Goal: Task Accomplishment & Management: Manage account settings

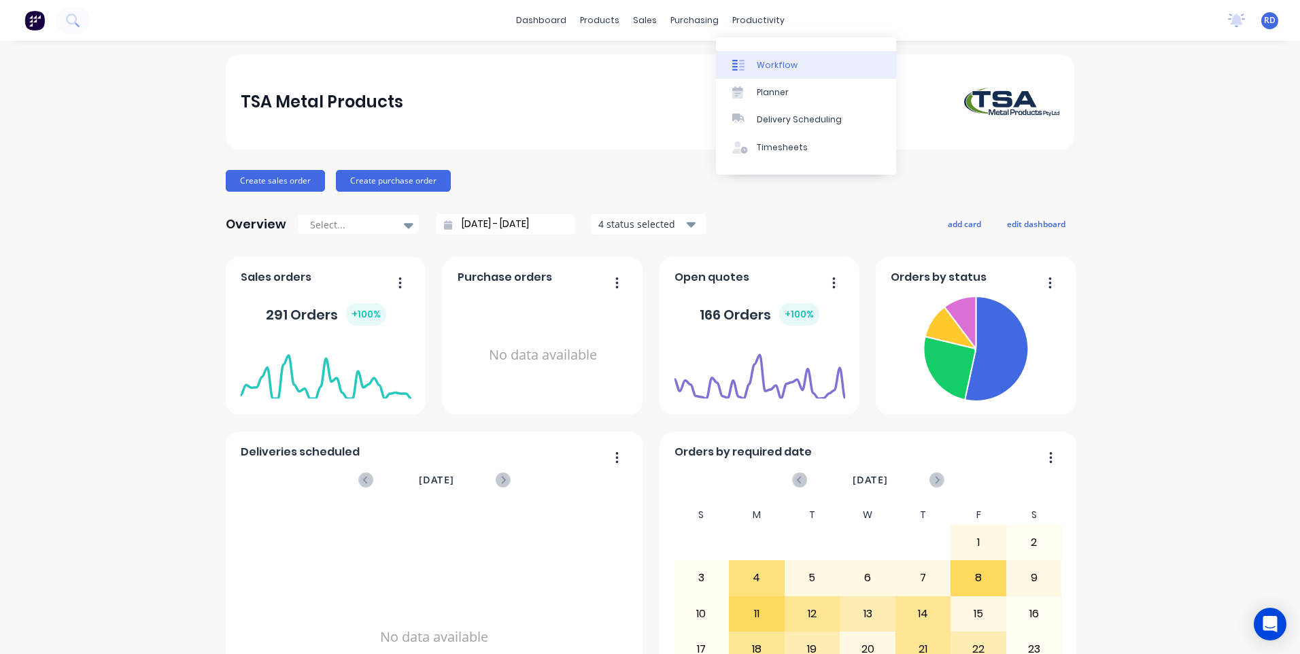
click at [753, 62] on link "Workflow" at bounding box center [806, 64] width 180 height 27
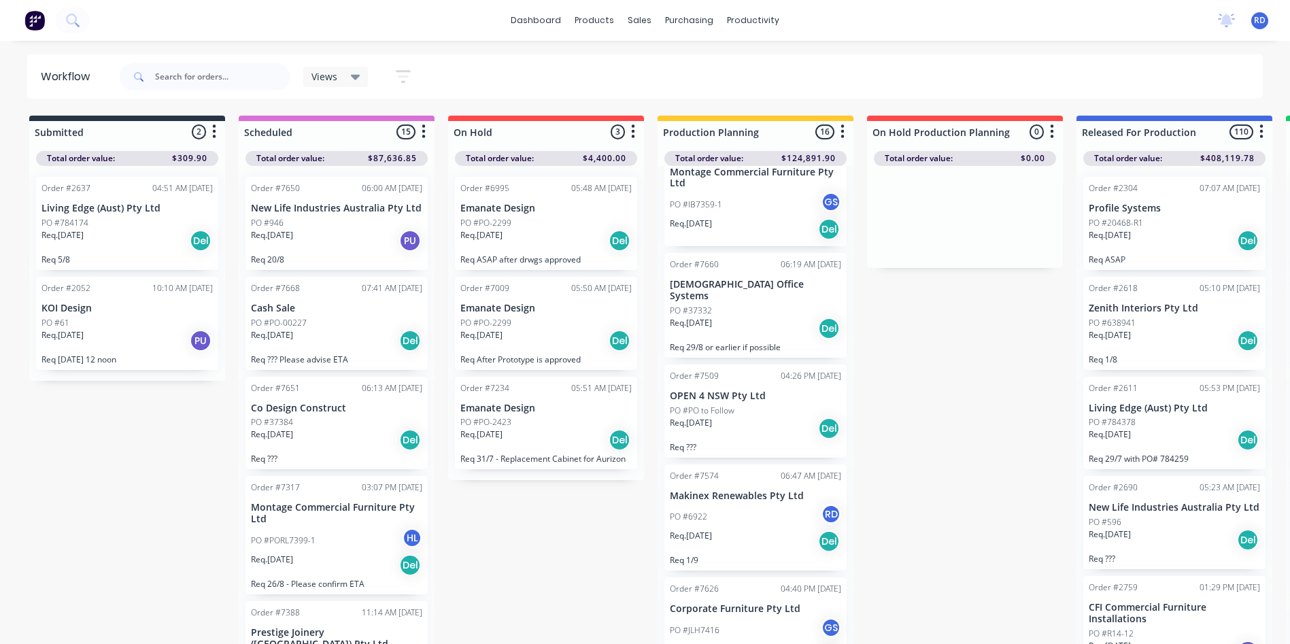
scroll to position [136, 0]
click at [709, 490] on p "Makinex Renewables Pty Ltd" at bounding box center [755, 496] width 171 height 12
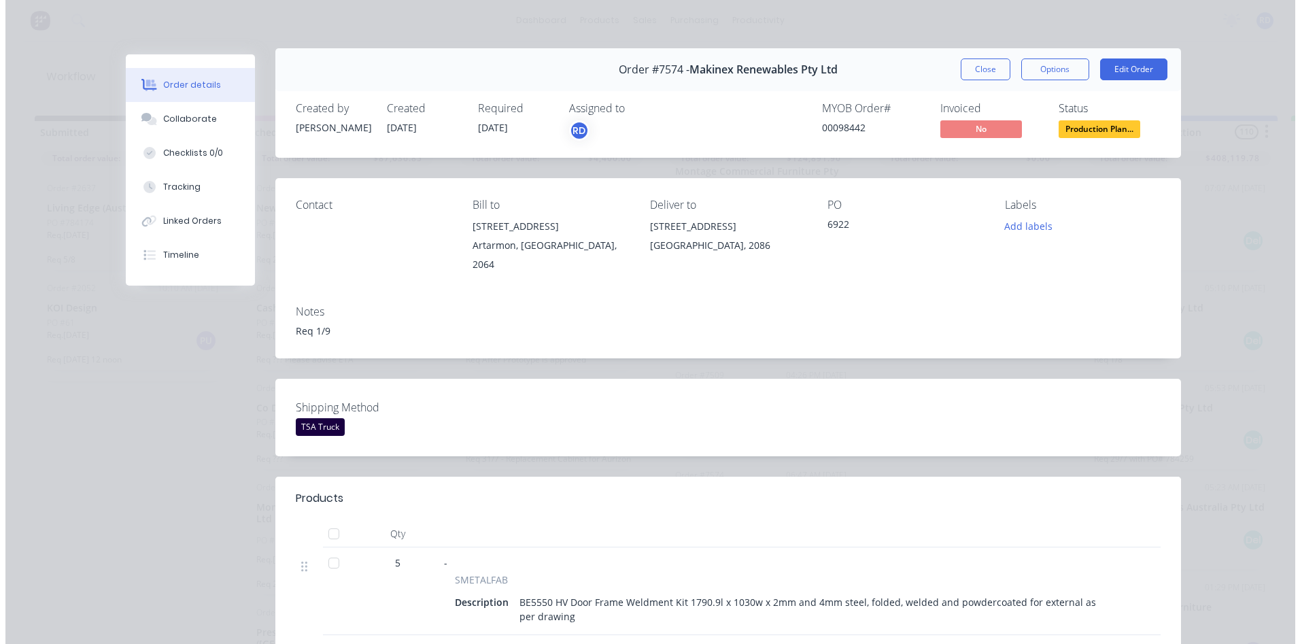
scroll to position [0, 0]
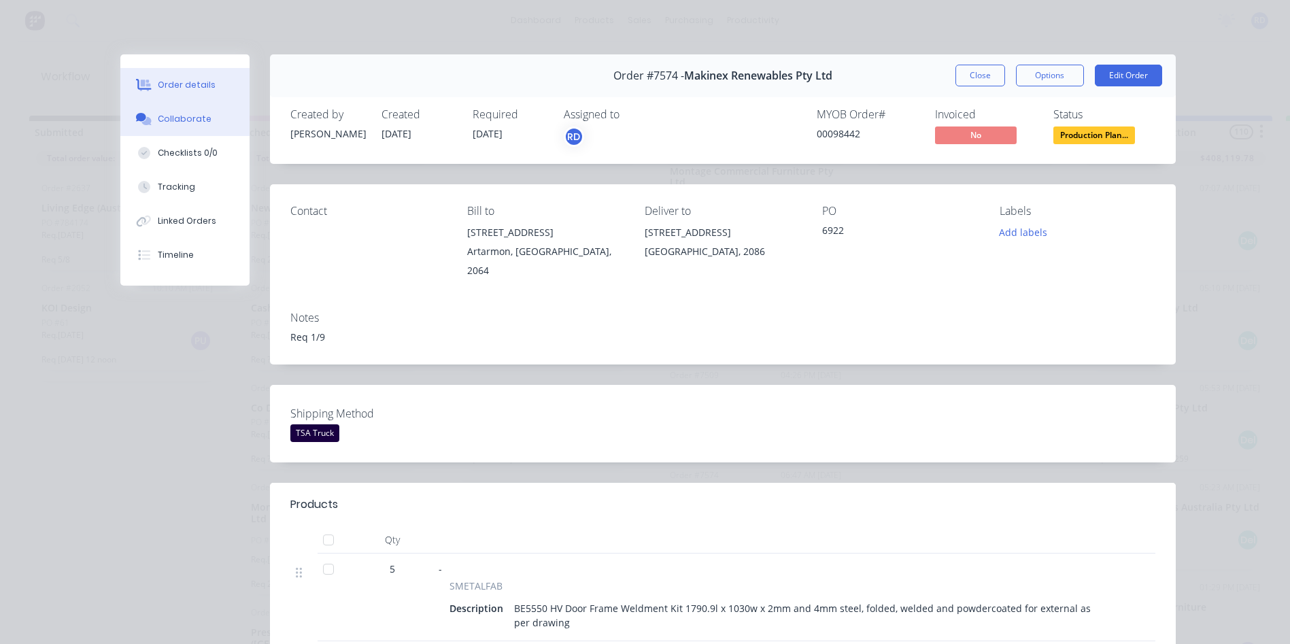
click at [170, 116] on div "Collaborate" at bounding box center [185, 119] width 54 height 12
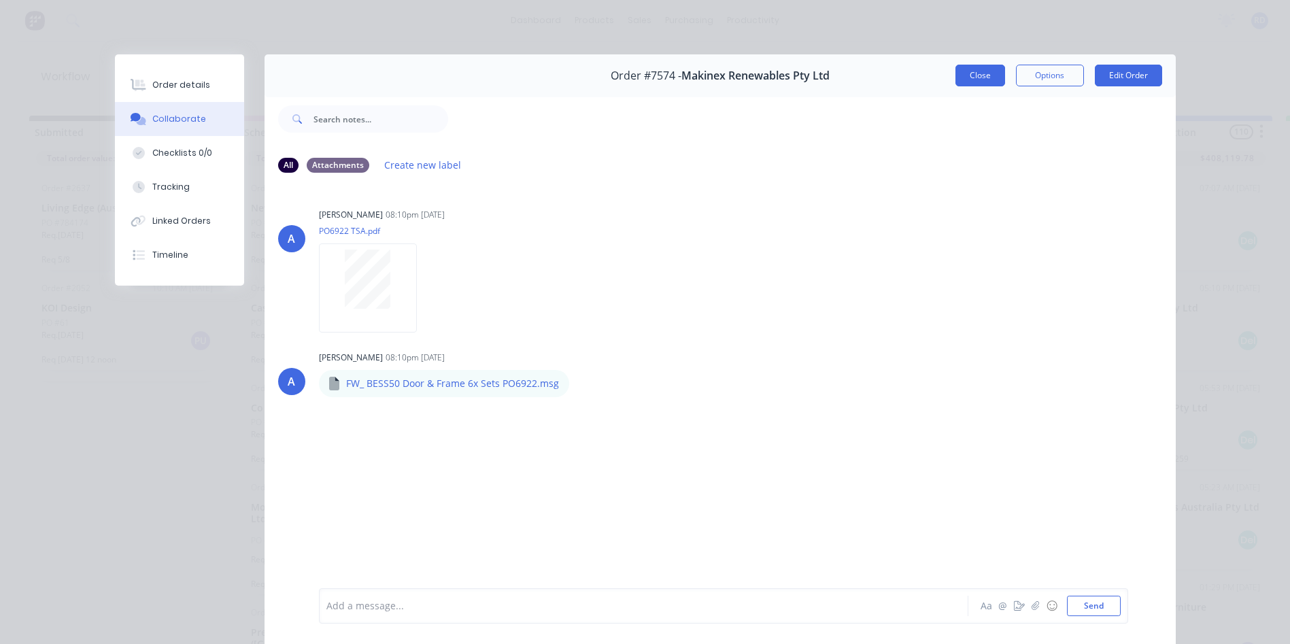
click at [994, 78] on button "Close" at bounding box center [980, 76] width 50 height 22
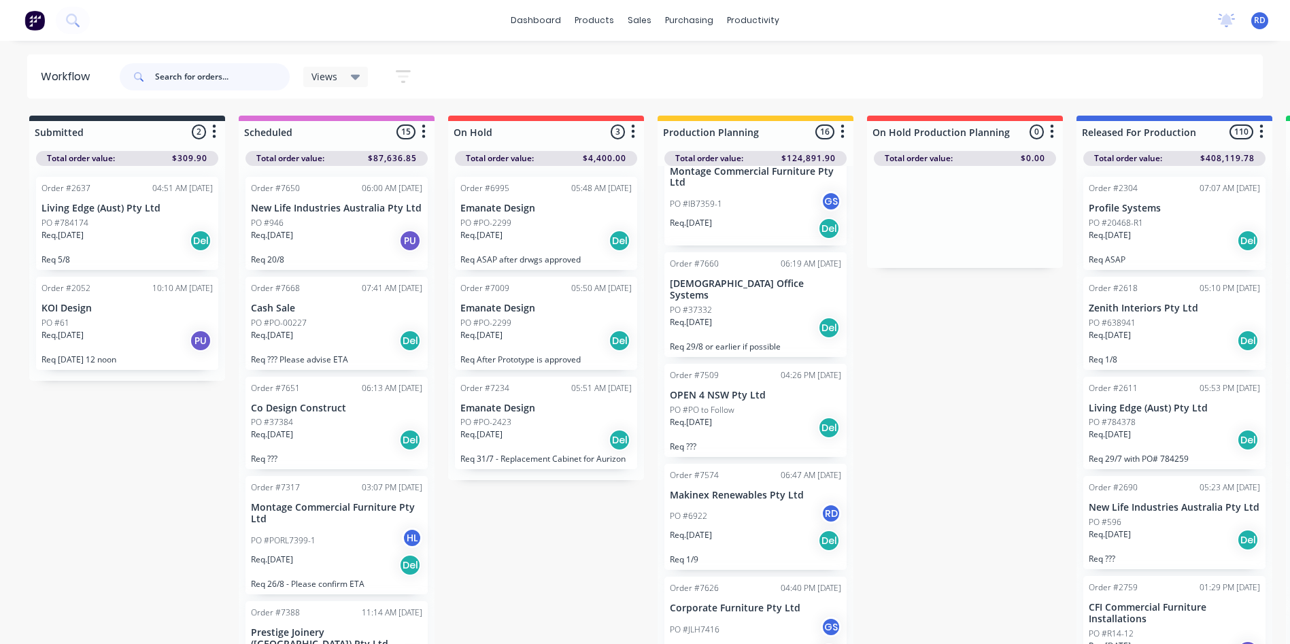
click at [177, 75] on input "text" at bounding box center [222, 76] width 135 height 27
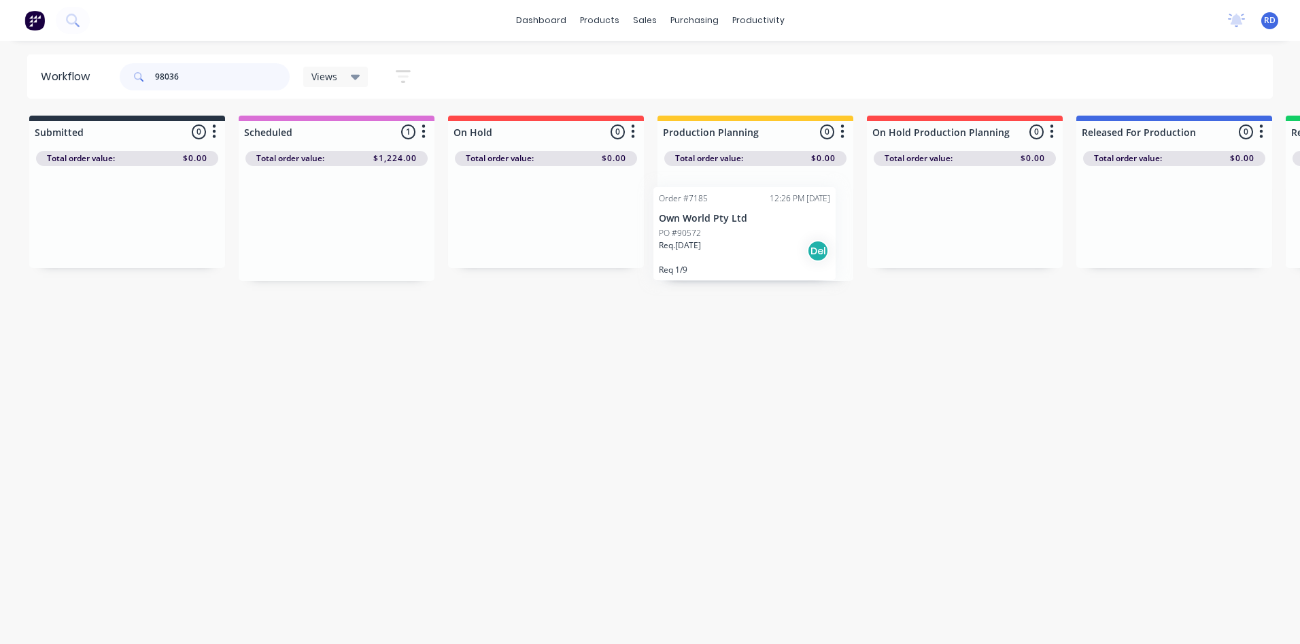
drag, startPoint x: 293, startPoint y: 215, endPoint x: 703, endPoint y: 224, distance: 410.2
click at [703, 226] on div "Submitted 0 Sort By Created date Required date Order number Customer name Most …" at bounding box center [926, 198] width 1873 height 165
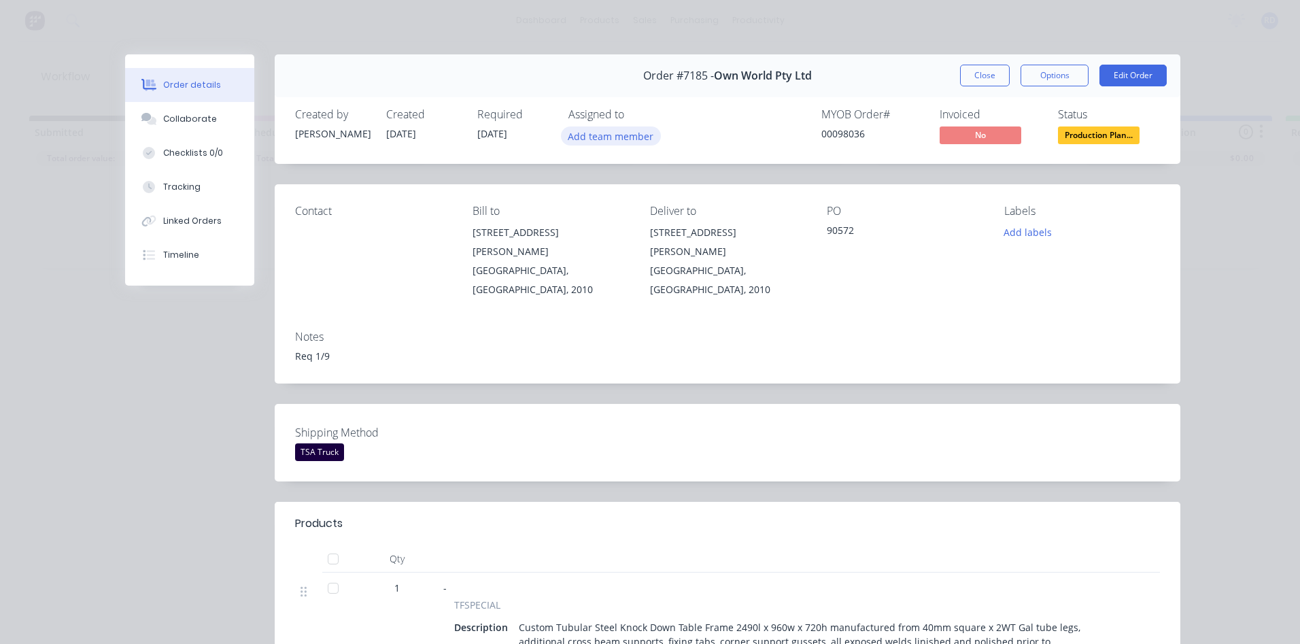
click at [600, 135] on button "Add team member" at bounding box center [611, 135] width 100 height 18
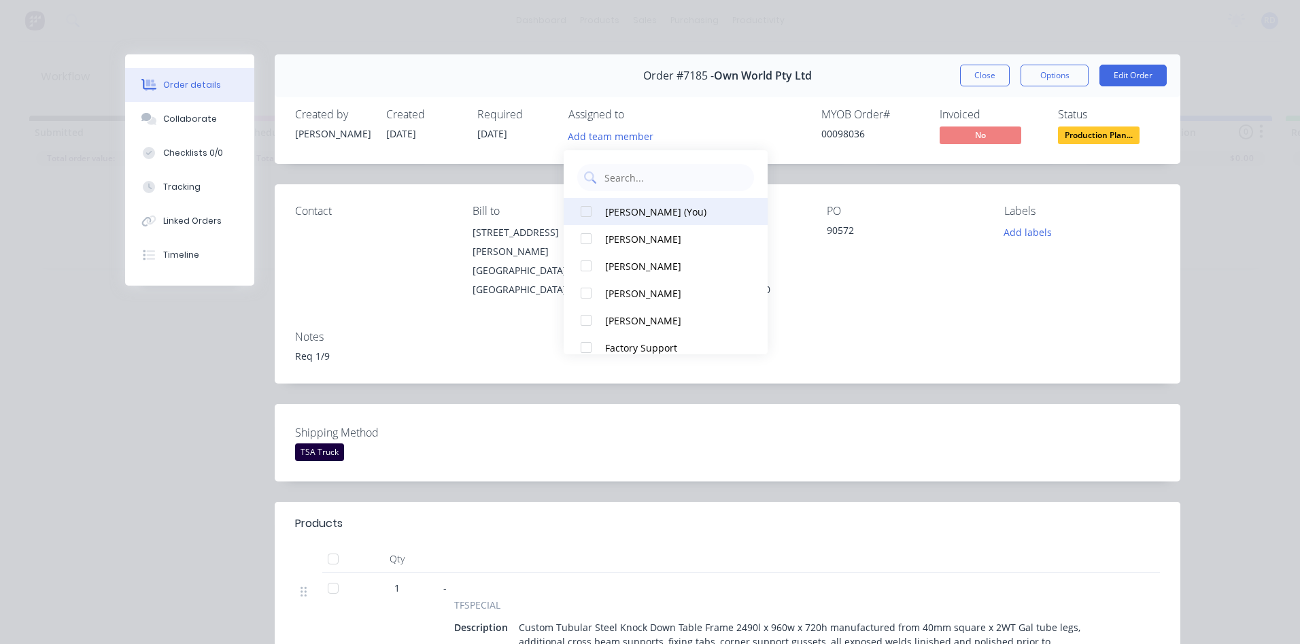
click at [638, 213] on div "[PERSON_NAME] (You)" at bounding box center [673, 212] width 136 height 14
click at [905, 446] on div "Shipping Method TSA Truck" at bounding box center [728, 443] width 906 height 78
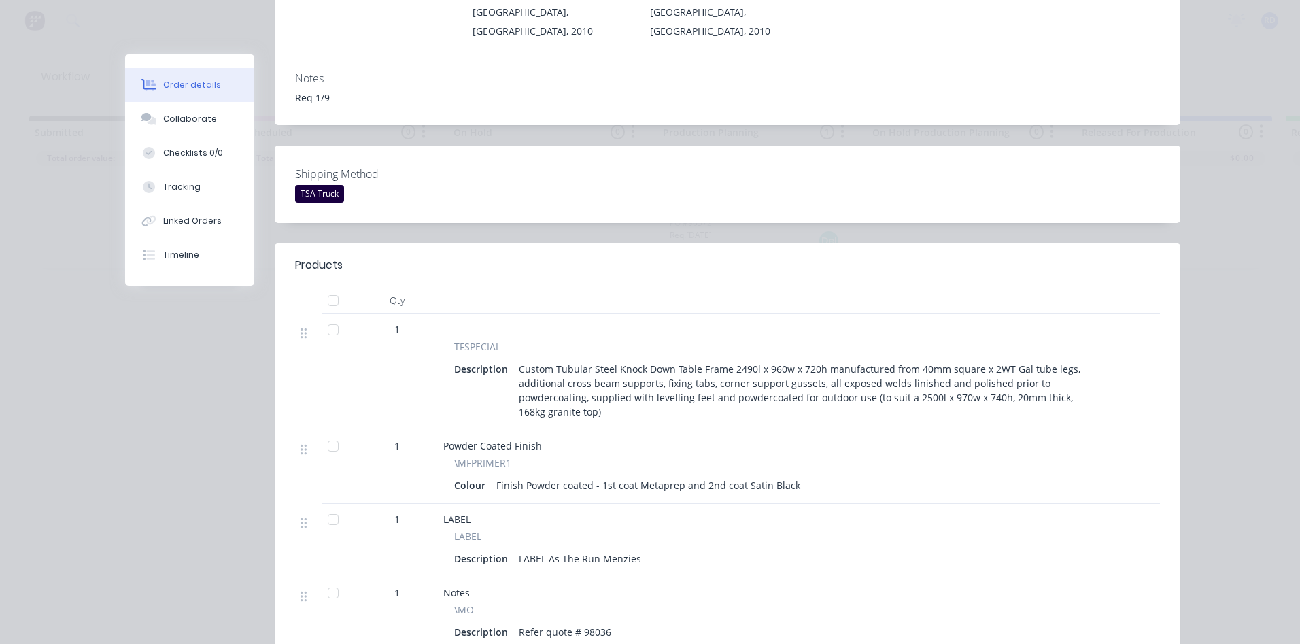
scroll to position [272, 0]
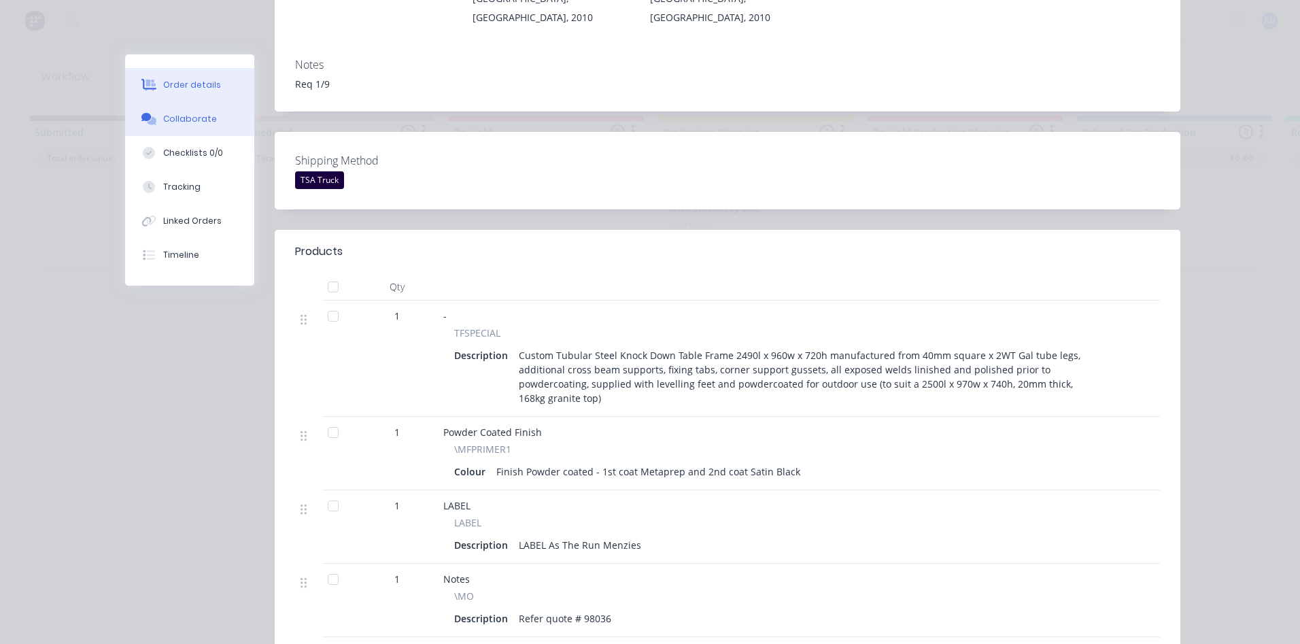
click at [163, 118] on div "Collaborate" at bounding box center [190, 119] width 54 height 12
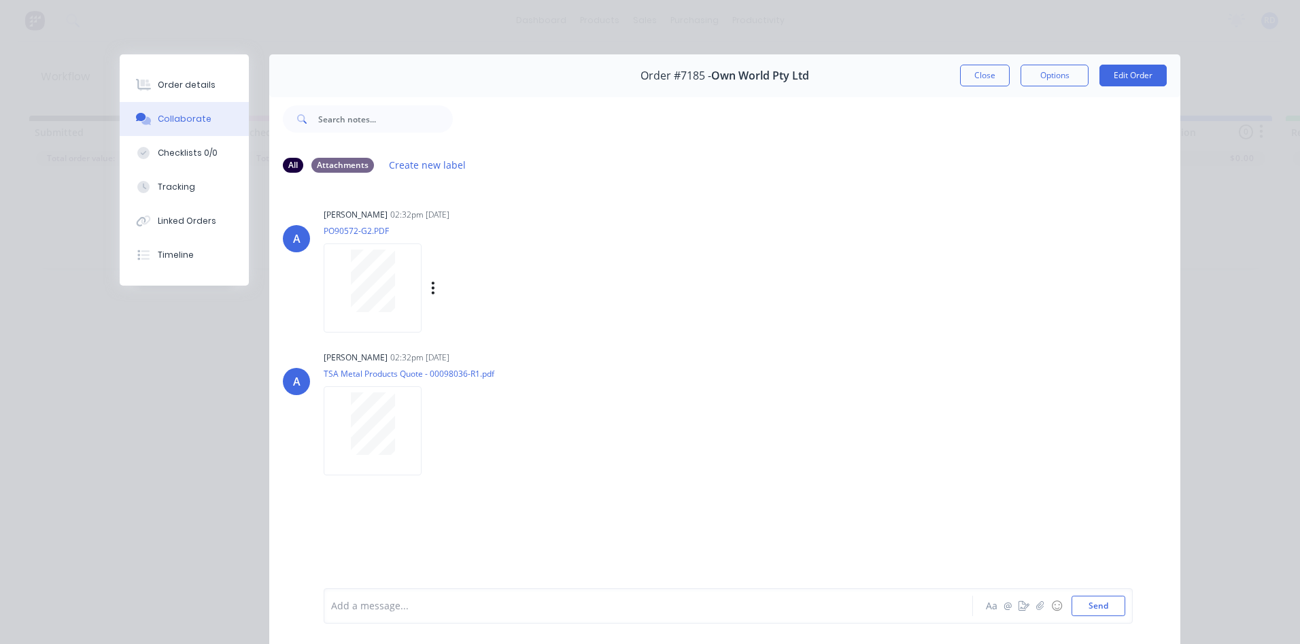
click at [405, 277] on div at bounding box center [373, 281] width 86 height 63
click at [970, 81] on button "Close" at bounding box center [985, 76] width 50 height 22
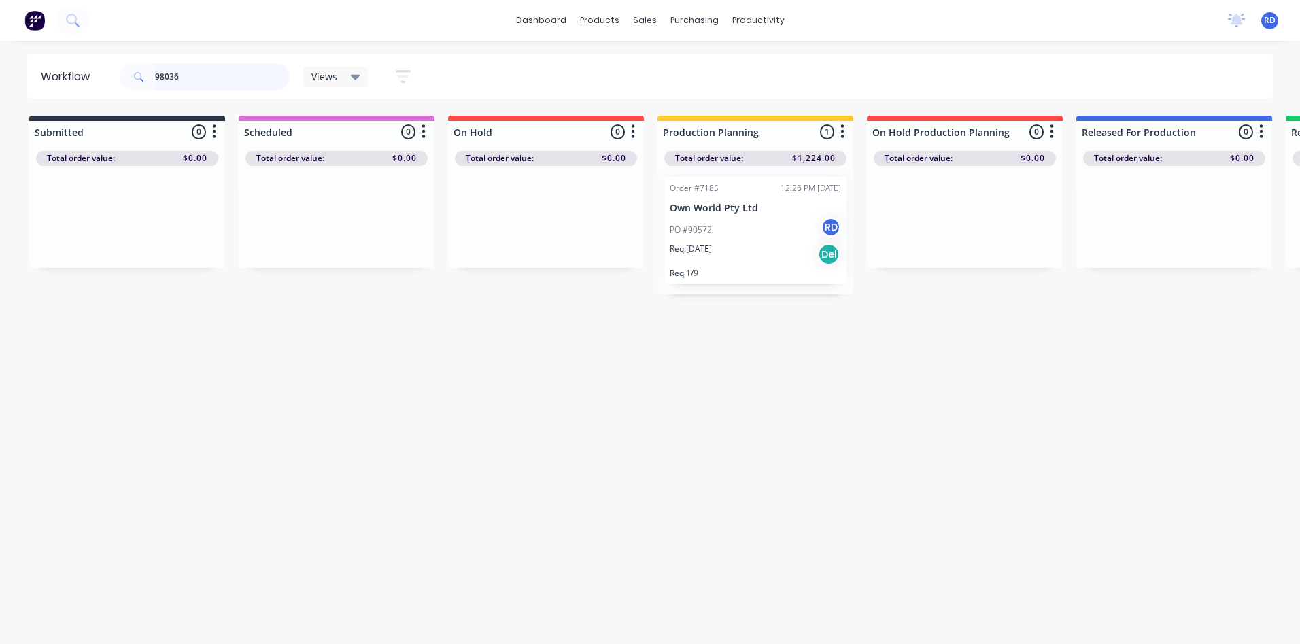
drag, startPoint x: 194, startPoint y: 72, endPoint x: 76, endPoint y: 94, distance: 120.3
click at [76, 94] on header "Workflow 98036 Views Save new view None (Default) edit Delivery edit Production…" at bounding box center [650, 76] width 1246 height 44
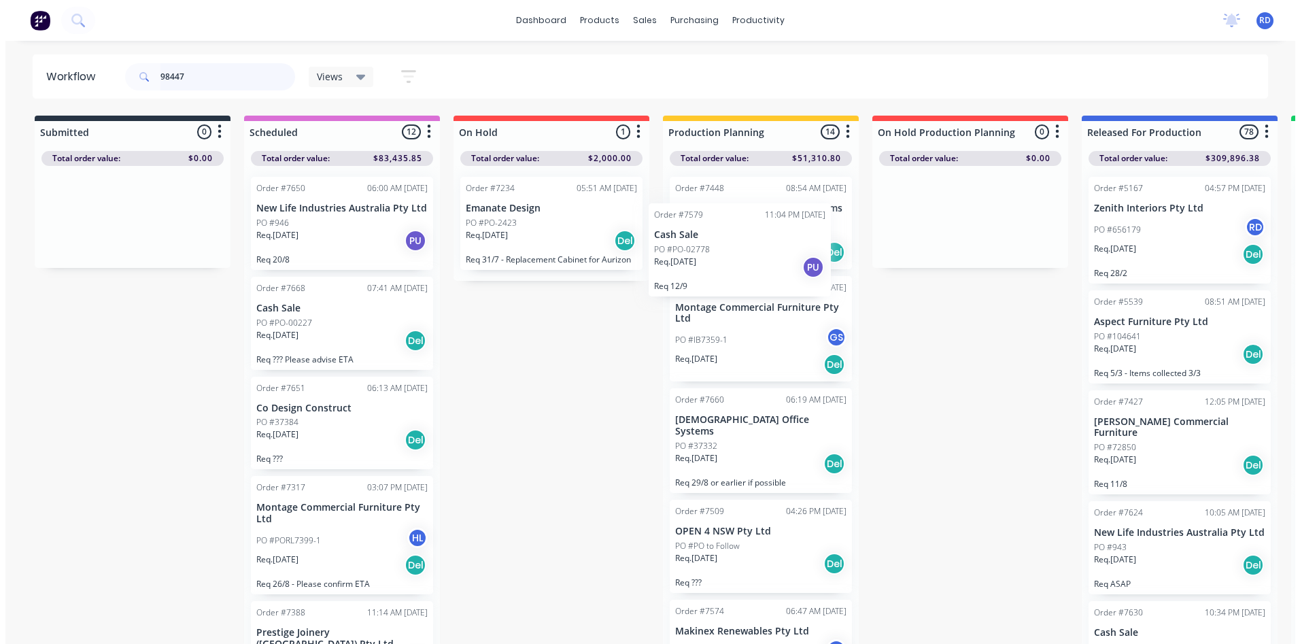
scroll to position [14, 0]
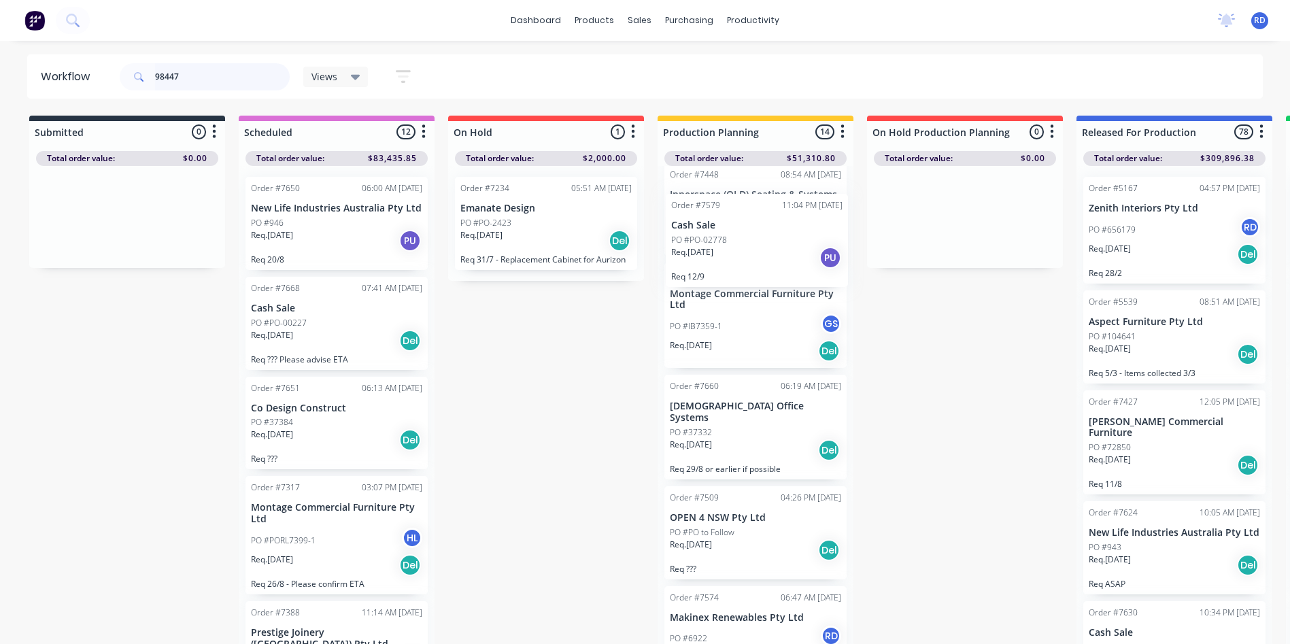
drag, startPoint x: 347, startPoint y: 205, endPoint x: 770, endPoint y: 220, distance: 423.9
click at [770, 220] on div "Submitted 0 Sort By Created date Required date Order number Customer name Most …" at bounding box center [926, 381] width 1873 height 531
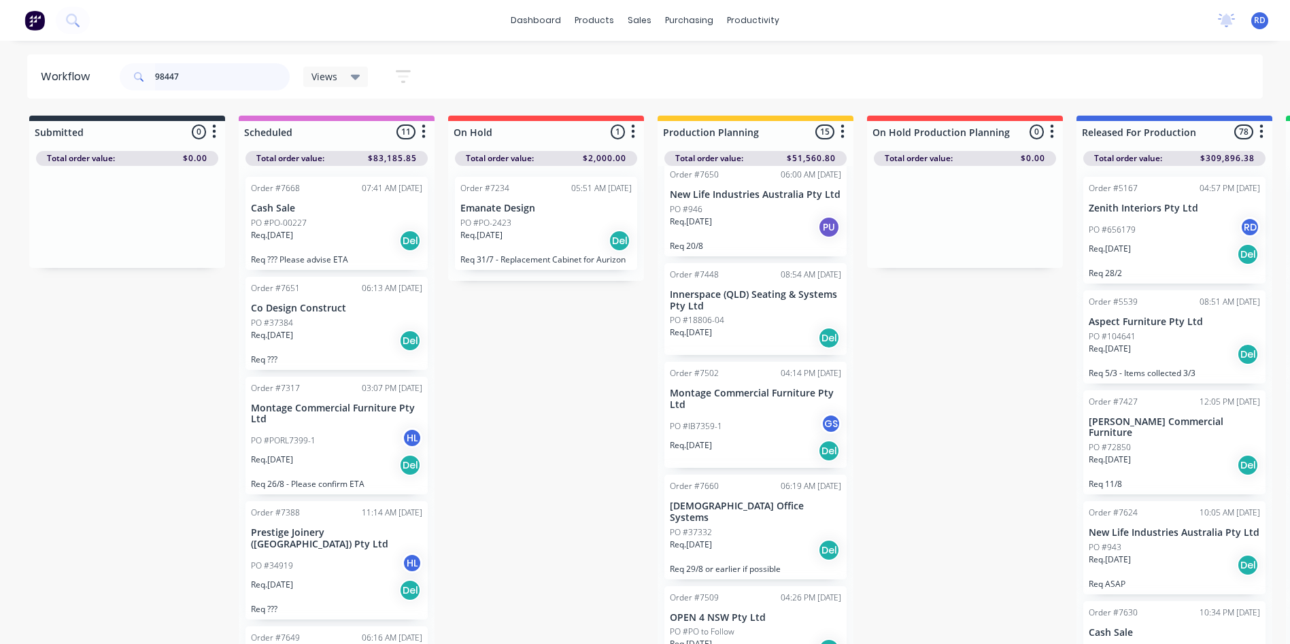
drag, startPoint x: 179, startPoint y: 74, endPoint x: 71, endPoint y: 75, distance: 108.1
click at [71, 77] on header "Workflow 98447 Views Save new view None (Default) edit Delivery edit Production…" at bounding box center [645, 76] width 1236 height 44
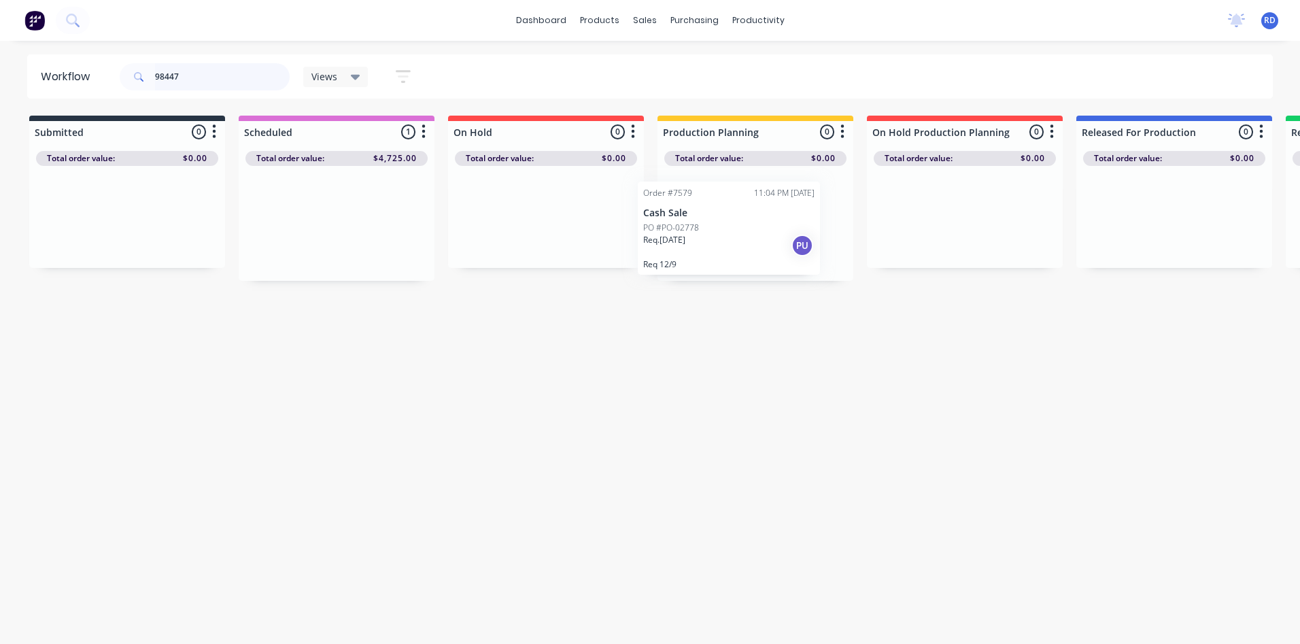
drag, startPoint x: 301, startPoint y: 231, endPoint x: 700, endPoint y: 243, distance: 399.4
click at [700, 243] on div "Submitted 0 Sort By Created date Required date Order number Customer name Most …" at bounding box center [926, 198] width 1873 height 165
click at [723, 244] on div "Req. [DATE] PU" at bounding box center [755, 240] width 171 height 23
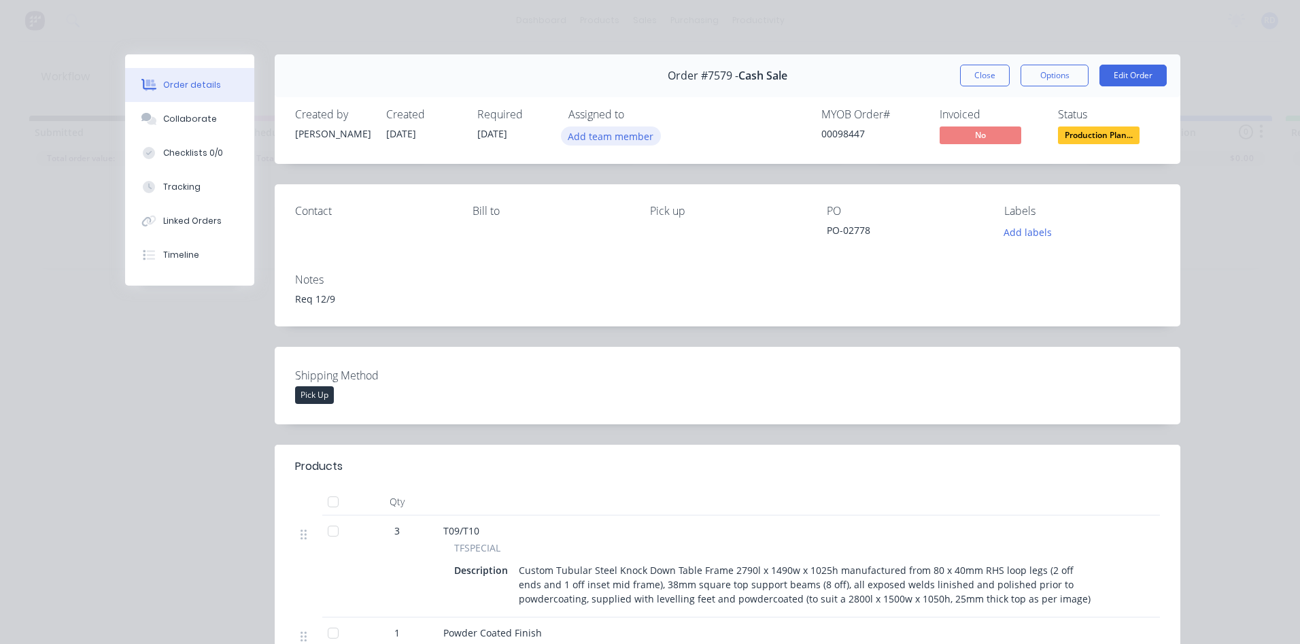
click at [622, 135] on button "Add team member" at bounding box center [611, 135] width 100 height 18
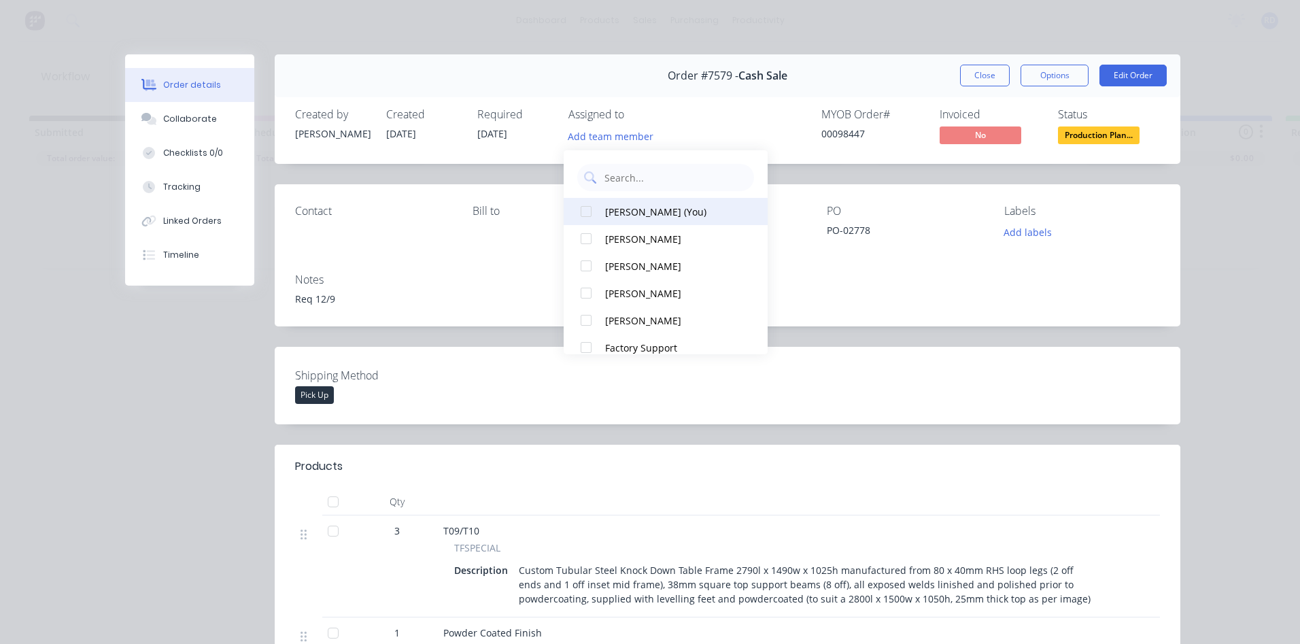
click at [617, 218] on div "[PERSON_NAME] (You)" at bounding box center [673, 212] width 136 height 14
click at [194, 120] on div "Collaborate" at bounding box center [190, 119] width 54 height 12
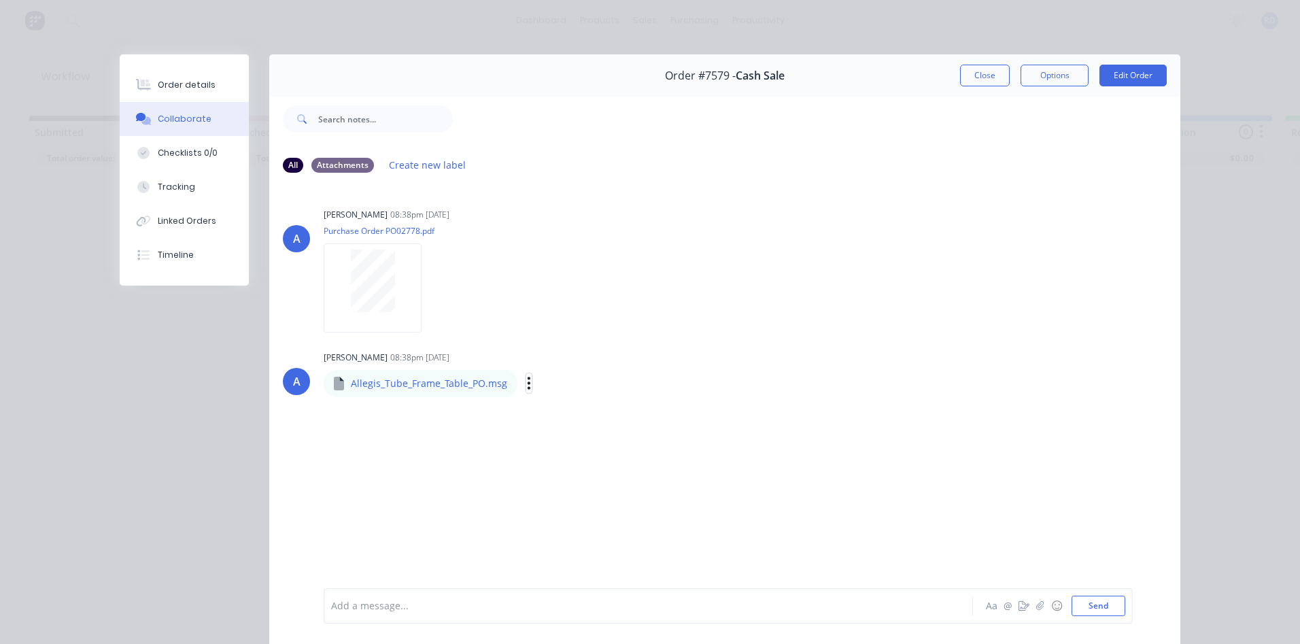
click at [527, 385] on icon "button" at bounding box center [529, 383] width 4 height 16
click at [572, 418] on button "Download" at bounding box center [618, 419] width 153 height 31
click at [658, 292] on div "[PERSON_NAME] 08:38pm [DATE] Purchase Order PO02778.pdf Labels Download" at bounding box center [536, 266] width 425 height 122
click at [982, 73] on button "Close" at bounding box center [985, 76] width 50 height 22
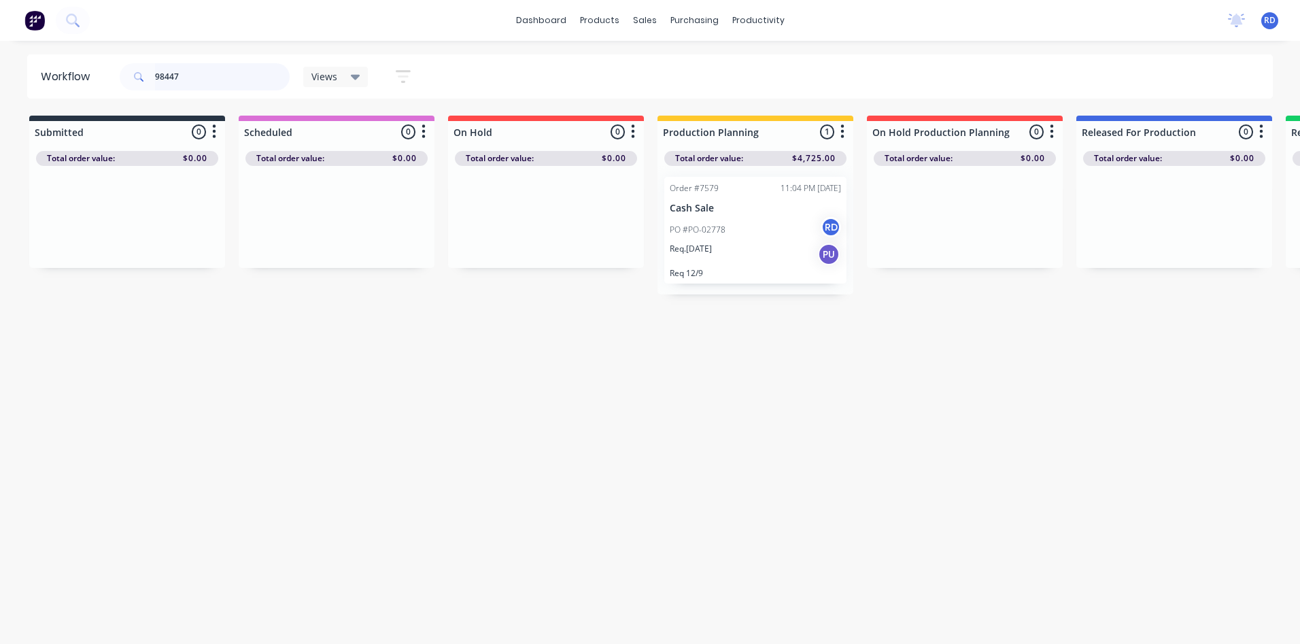
drag, startPoint x: 194, startPoint y: 73, endPoint x: 59, endPoint y: 73, distance: 135.3
click at [59, 73] on header "Workflow 98447 Views Save new view None (Default) edit Delivery edit Production…" at bounding box center [650, 76] width 1246 height 44
drag, startPoint x: 333, startPoint y: 220, endPoint x: 744, endPoint y: 228, distance: 410.8
click at [744, 228] on div "Submitted 0 Sort By Created date Required date Order number Customer name Most …" at bounding box center [926, 204] width 1873 height 177
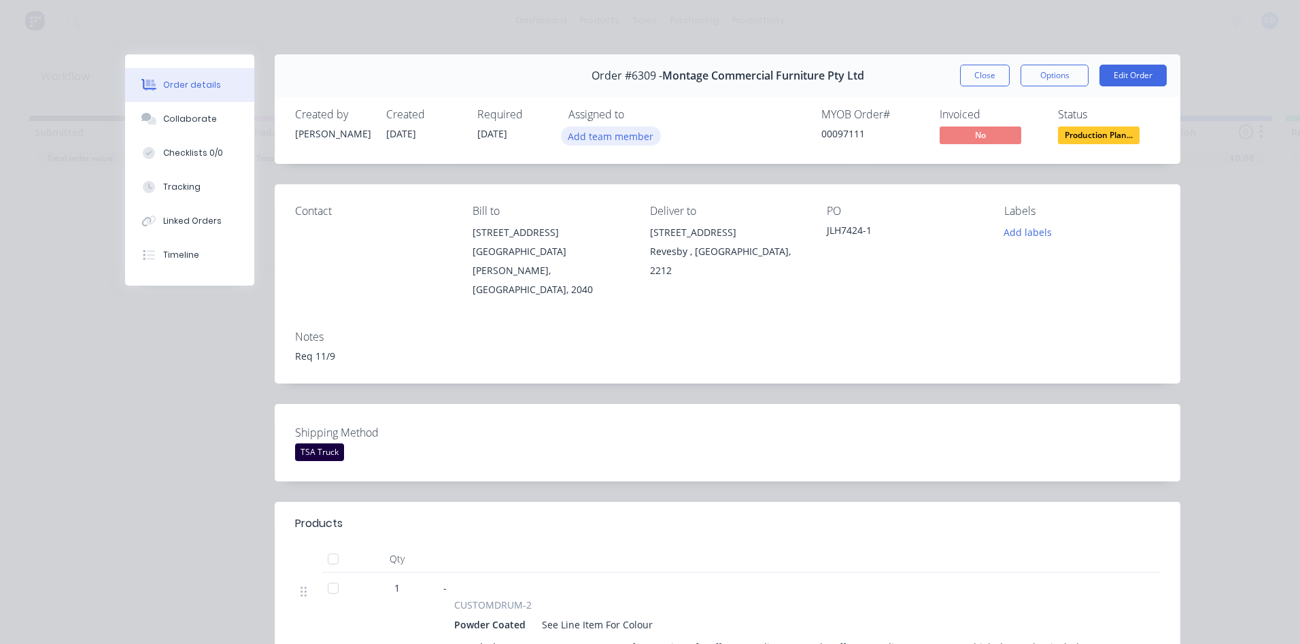
click at [617, 134] on button "Add team member" at bounding box center [611, 135] width 100 height 18
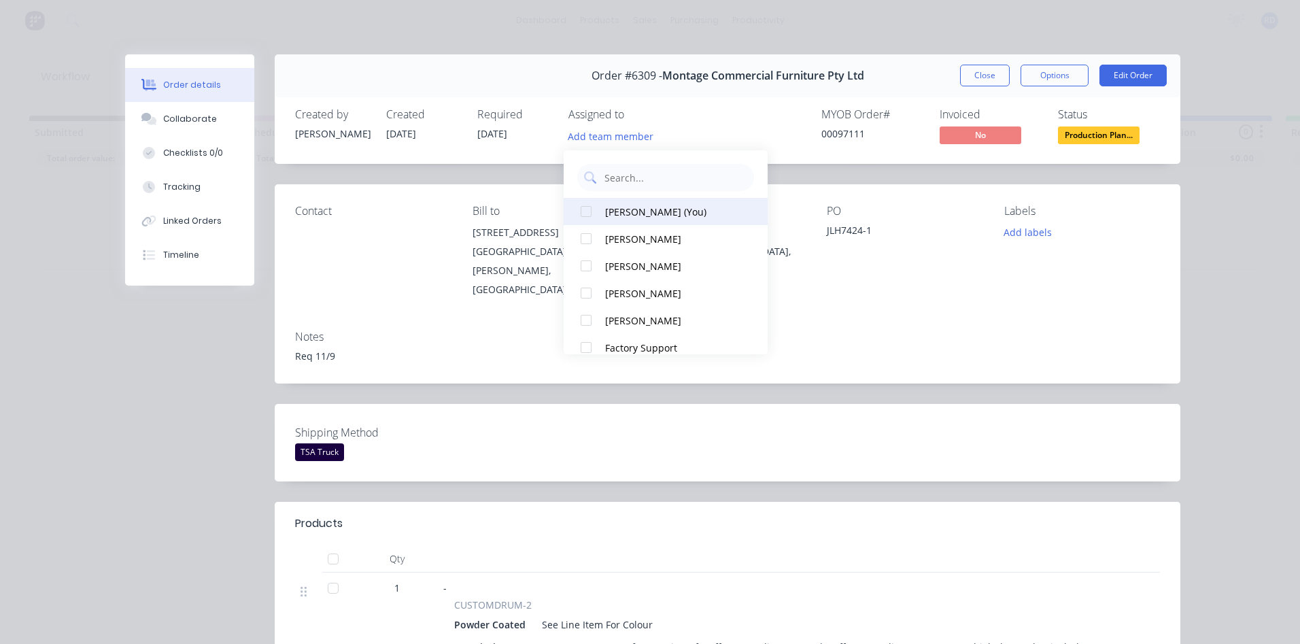
click at [607, 205] on div "[PERSON_NAME] (You)" at bounding box center [673, 212] width 136 height 14
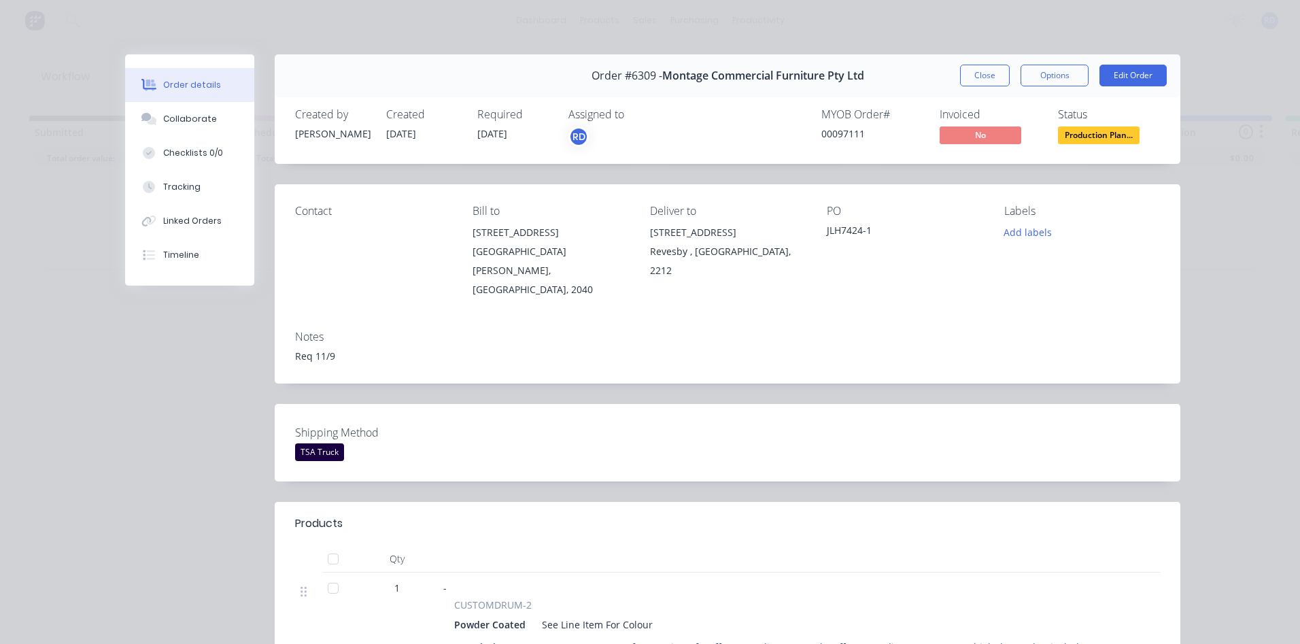
click at [883, 349] on div "Req 11/9" at bounding box center [727, 356] width 865 height 14
click at [207, 124] on button "Collaborate" at bounding box center [189, 119] width 129 height 34
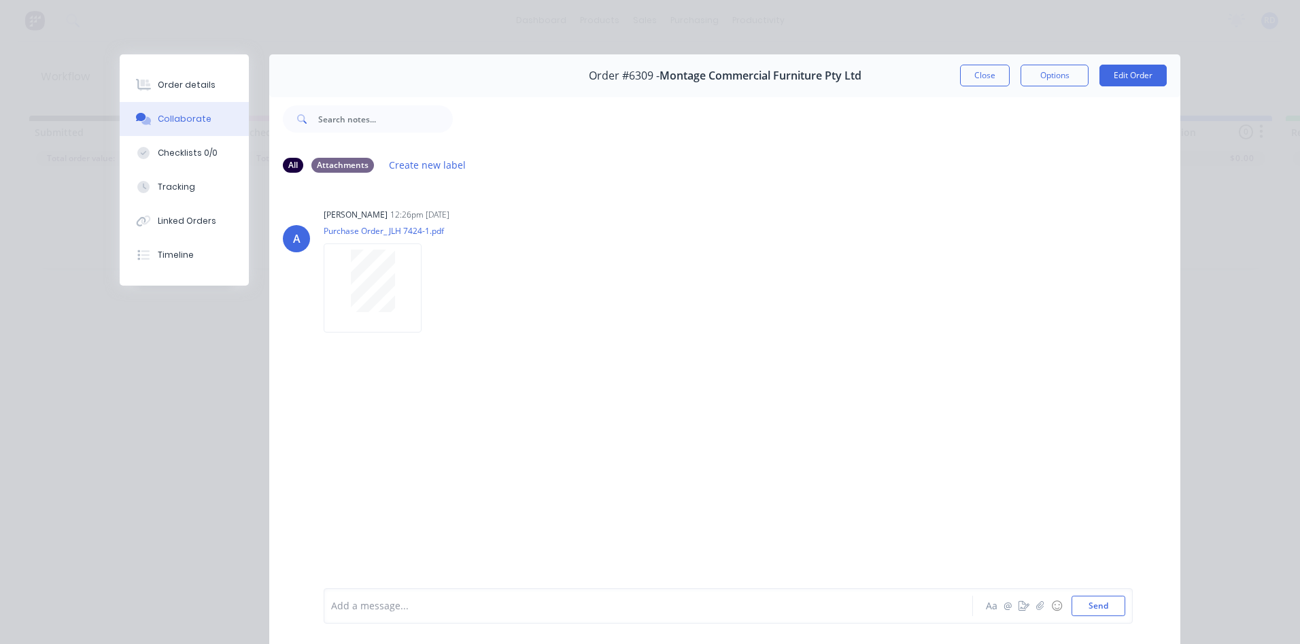
click at [974, 77] on button "Close" at bounding box center [985, 76] width 50 height 22
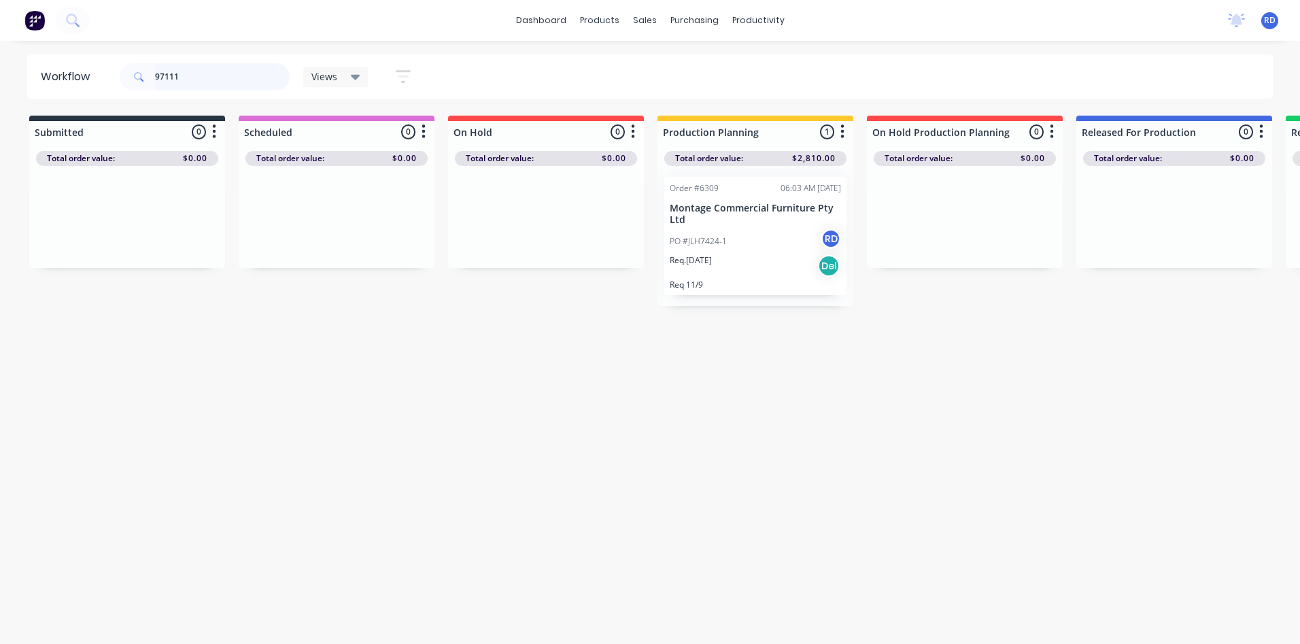
drag, startPoint x: 207, startPoint y: 71, endPoint x: 12, endPoint y: 83, distance: 195.6
click at [12, 83] on div "Workflow 97111 Views Save new view None (Default) edit Delivery edit Production…" at bounding box center [650, 76] width 1300 height 44
click at [741, 228] on div "PO #132281" at bounding box center [755, 223] width 171 height 12
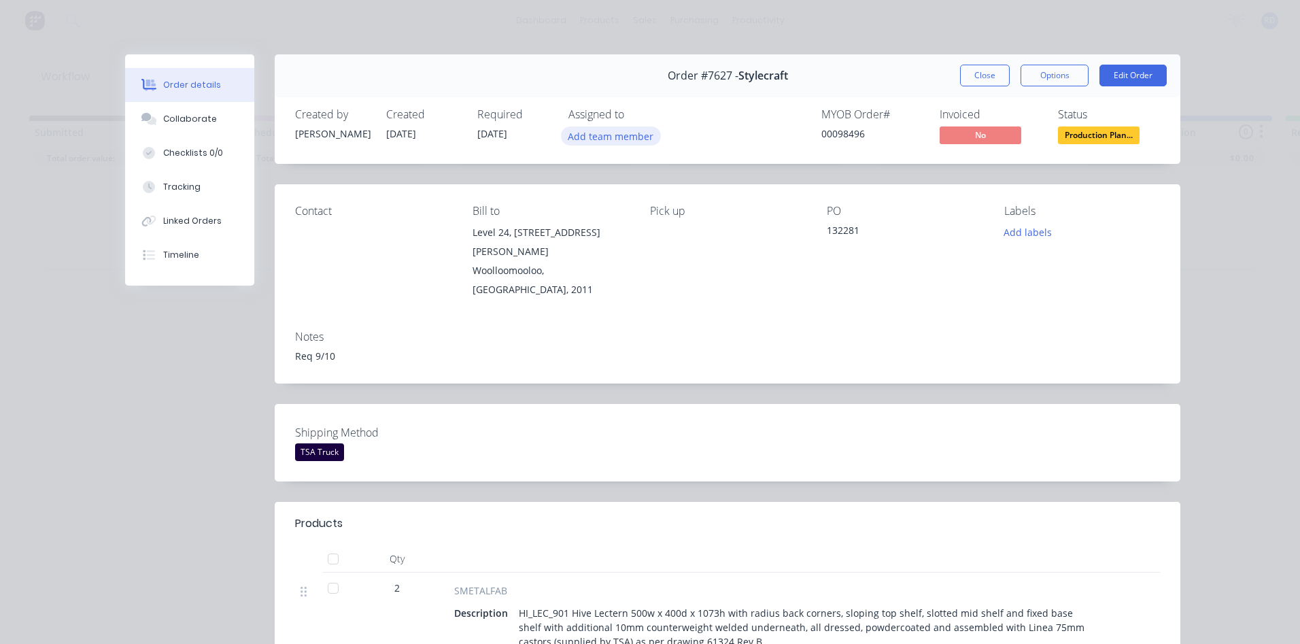
click at [617, 137] on button "Add team member" at bounding box center [611, 135] width 100 height 18
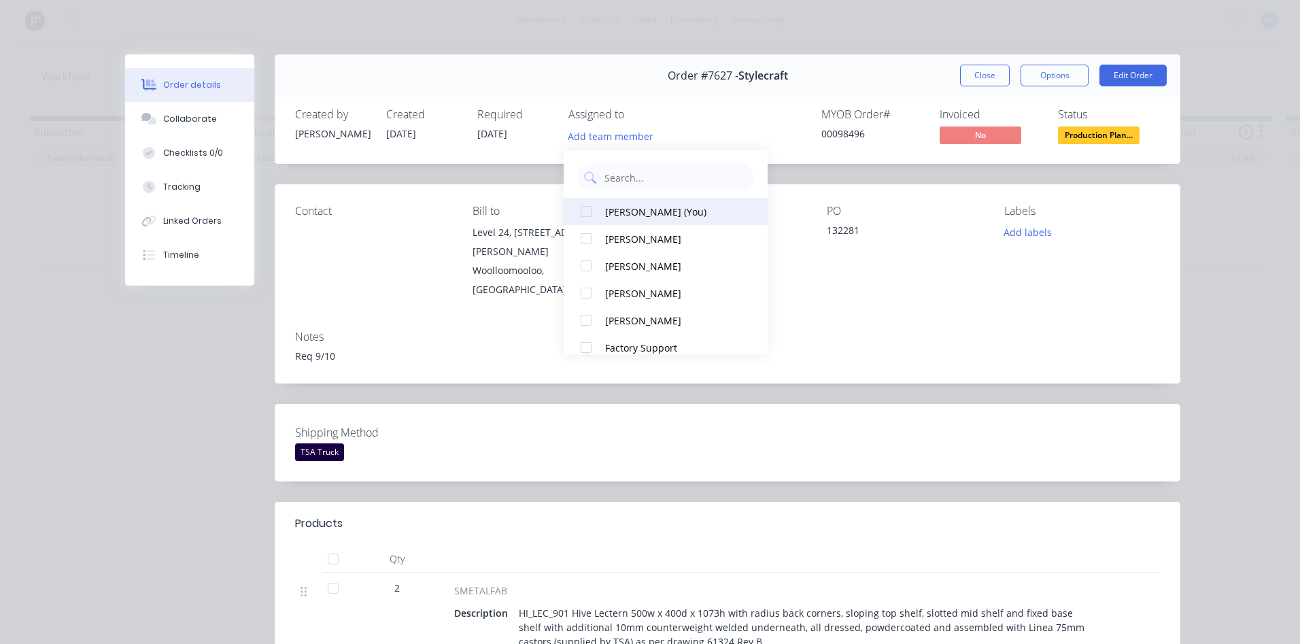
click at [613, 211] on div "[PERSON_NAME] (You)" at bounding box center [673, 212] width 136 height 14
click at [920, 320] on div "Notes Req 9/10" at bounding box center [728, 352] width 906 height 64
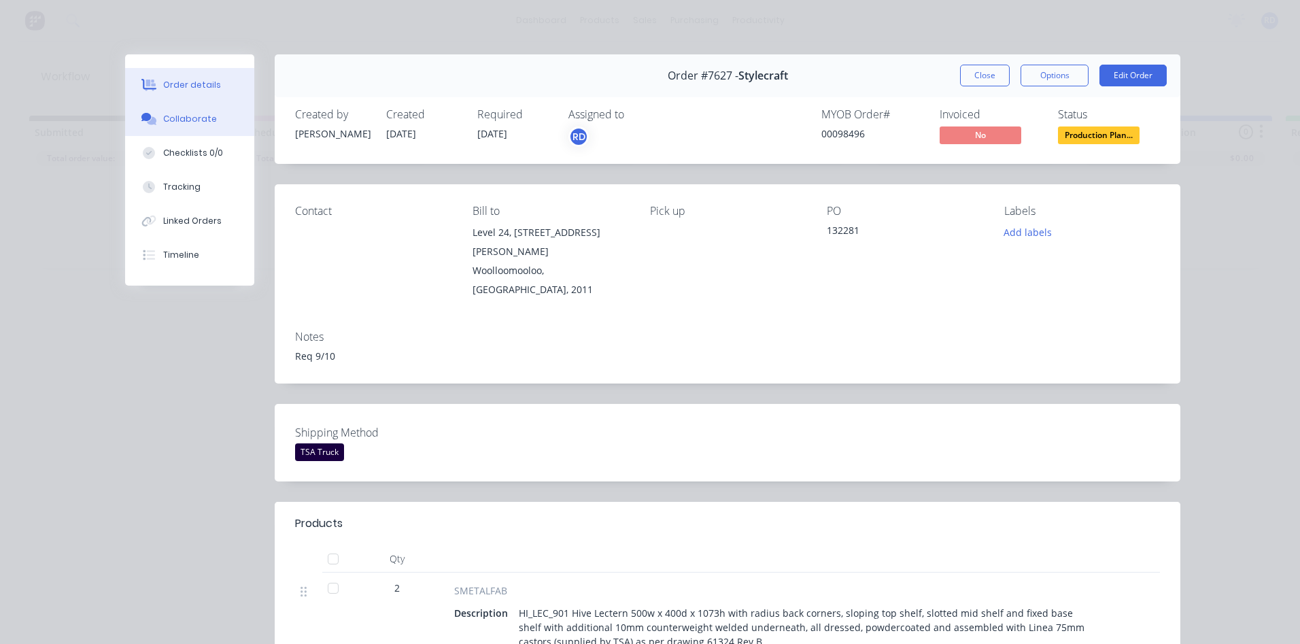
click at [180, 124] on div "Collaborate" at bounding box center [190, 119] width 54 height 12
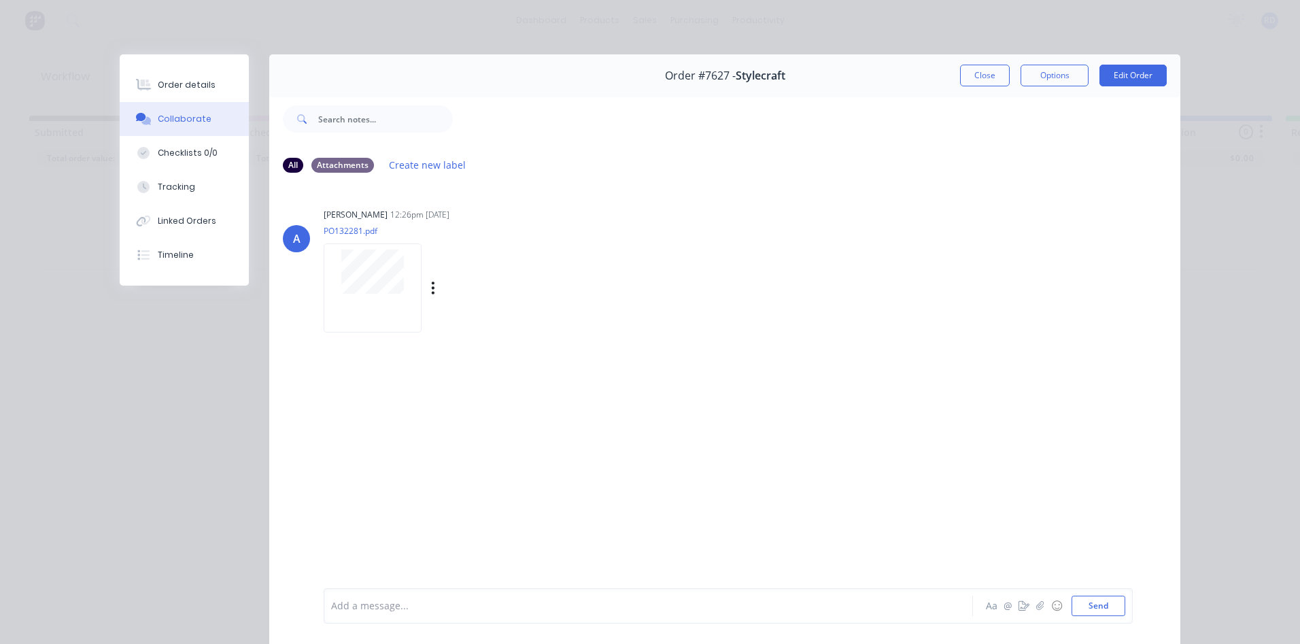
click at [367, 303] on div at bounding box center [373, 287] width 98 height 89
click at [972, 82] on button "Close" at bounding box center [985, 76] width 50 height 22
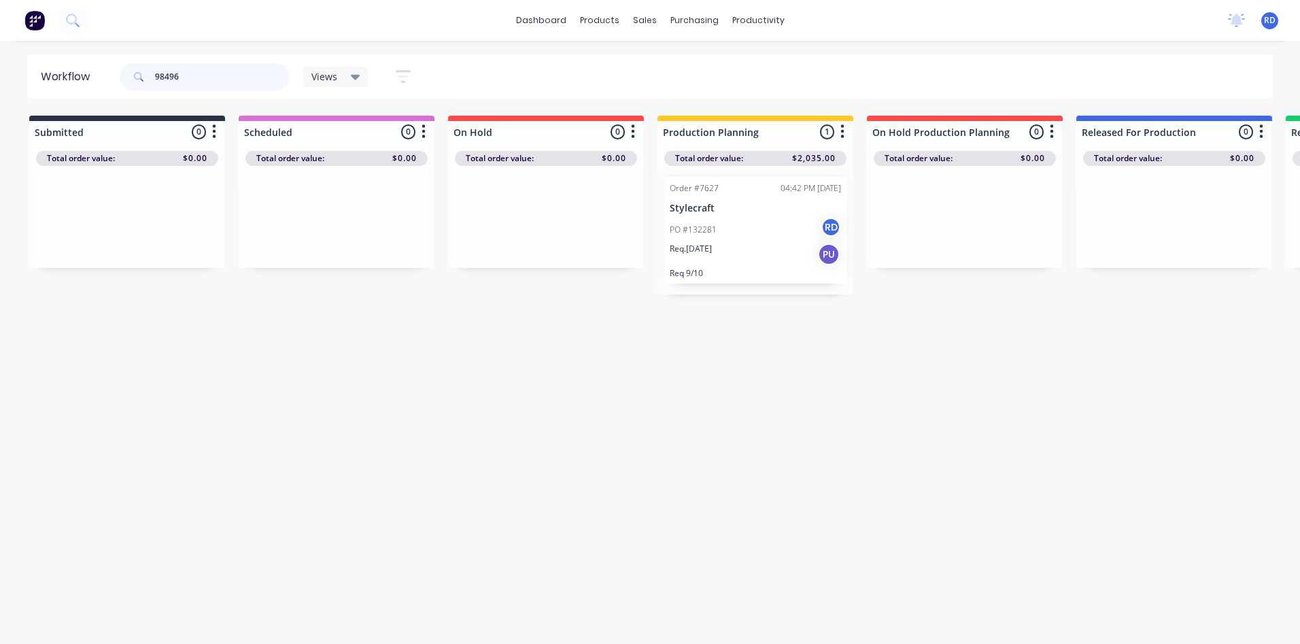
drag, startPoint x: 207, startPoint y: 75, endPoint x: 80, endPoint y: 78, distance: 127.2
click at [80, 78] on header "Workflow 98496 Views Save new view None (Default) edit Delivery edit Production…" at bounding box center [650, 76] width 1246 height 44
click at [722, 230] on div "PO #90572 RD" at bounding box center [755, 230] width 171 height 26
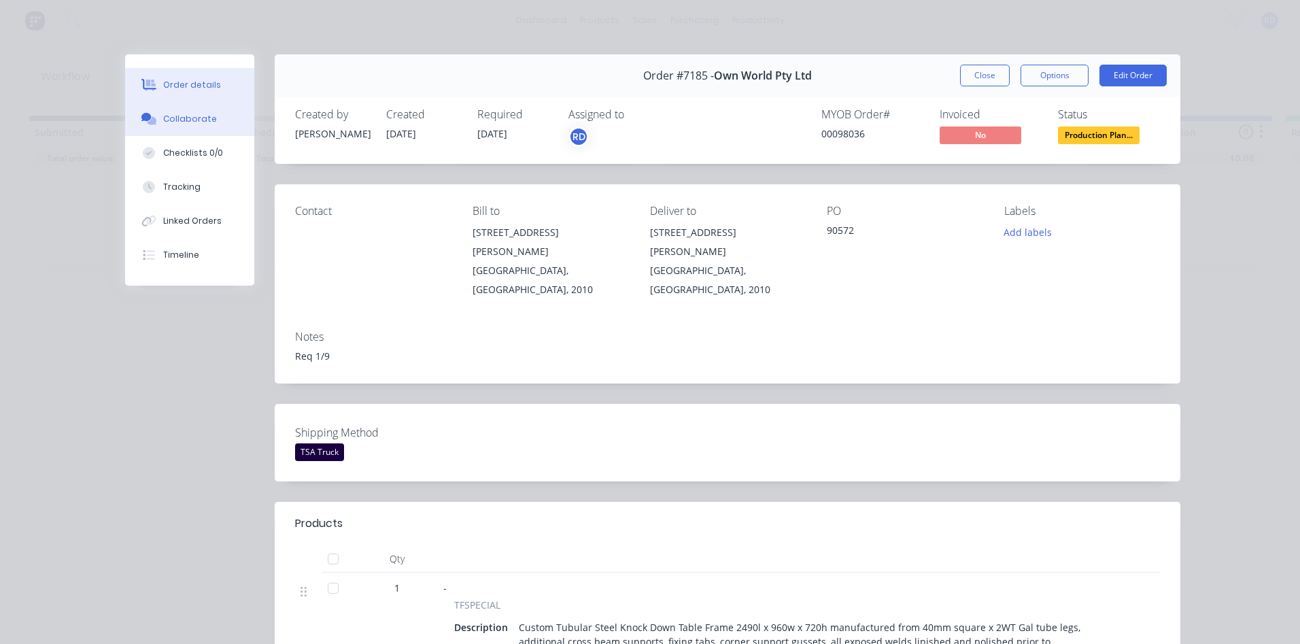
click at [187, 116] on div "Collaborate" at bounding box center [190, 119] width 54 height 12
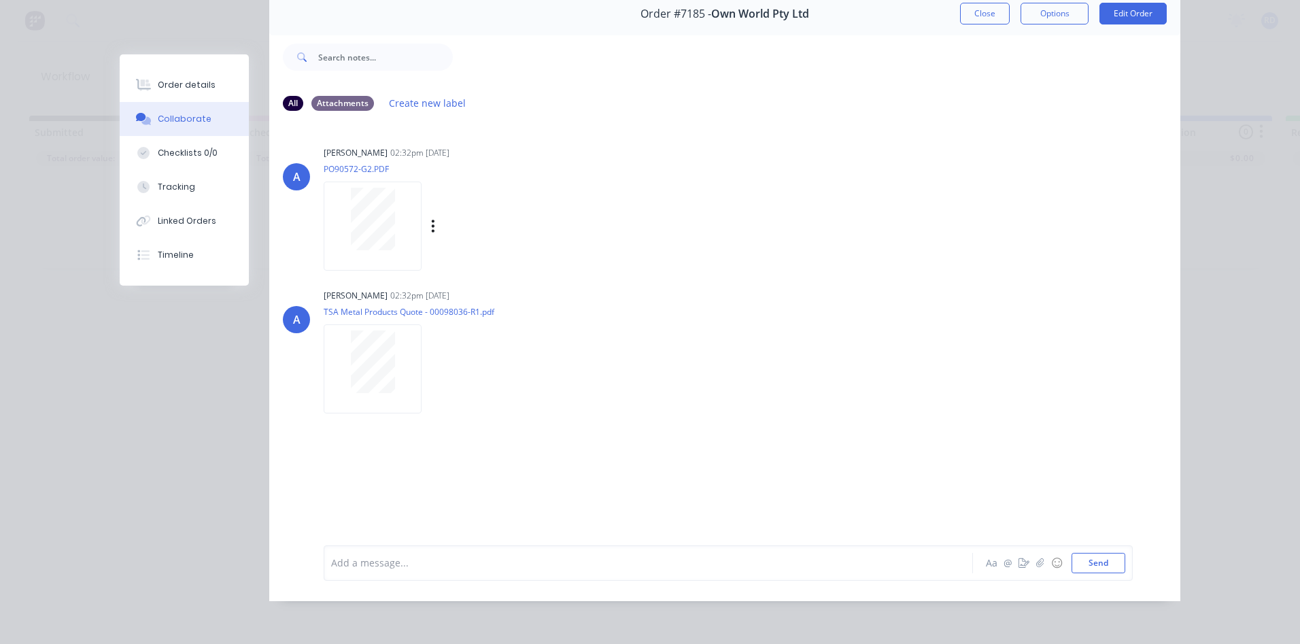
scroll to position [72, 0]
click at [973, 7] on button "Close" at bounding box center [985, 14] width 50 height 22
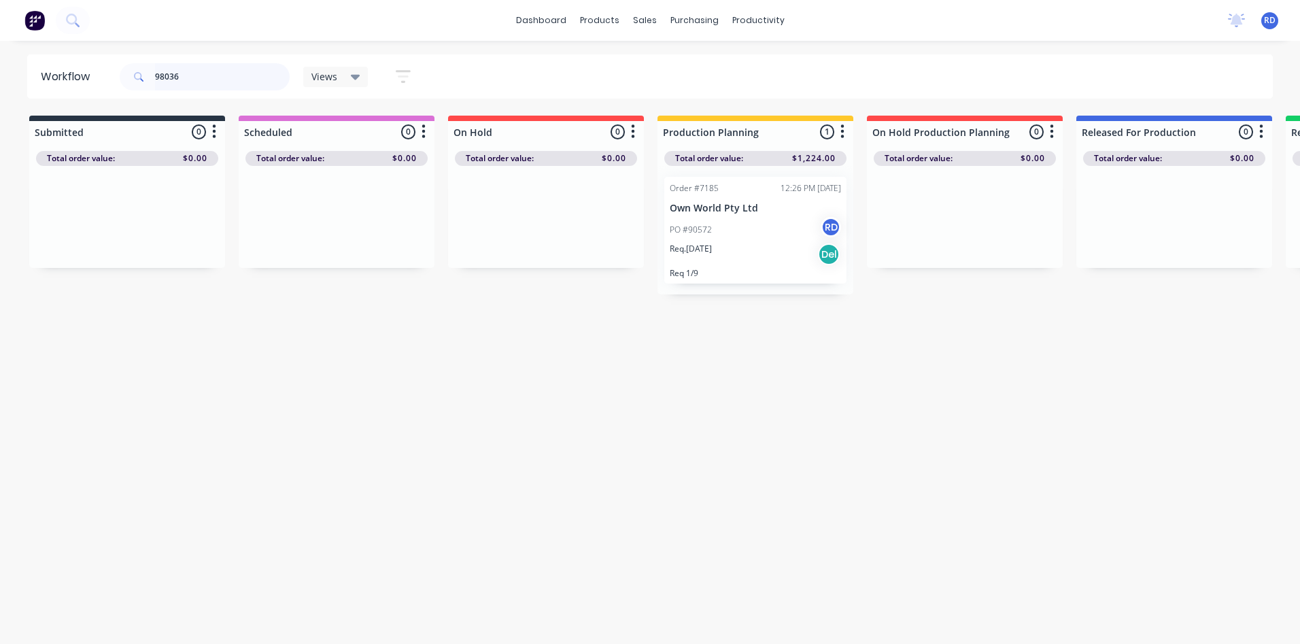
drag, startPoint x: 193, startPoint y: 69, endPoint x: 133, endPoint y: 80, distance: 61.5
click at [135, 80] on div "98036" at bounding box center [205, 76] width 170 height 27
type input "98519"
click at [712, 235] on p "Req. [DATE]" at bounding box center [691, 235] width 42 height 12
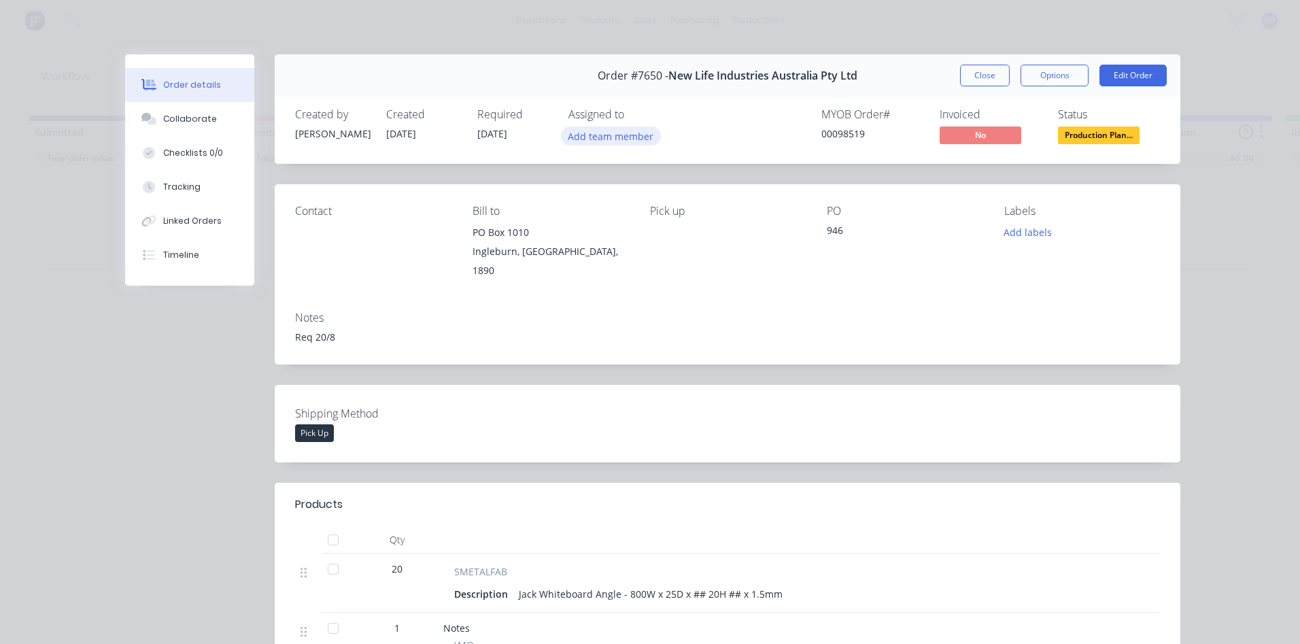
click at [625, 135] on button "Add team member" at bounding box center [611, 135] width 100 height 18
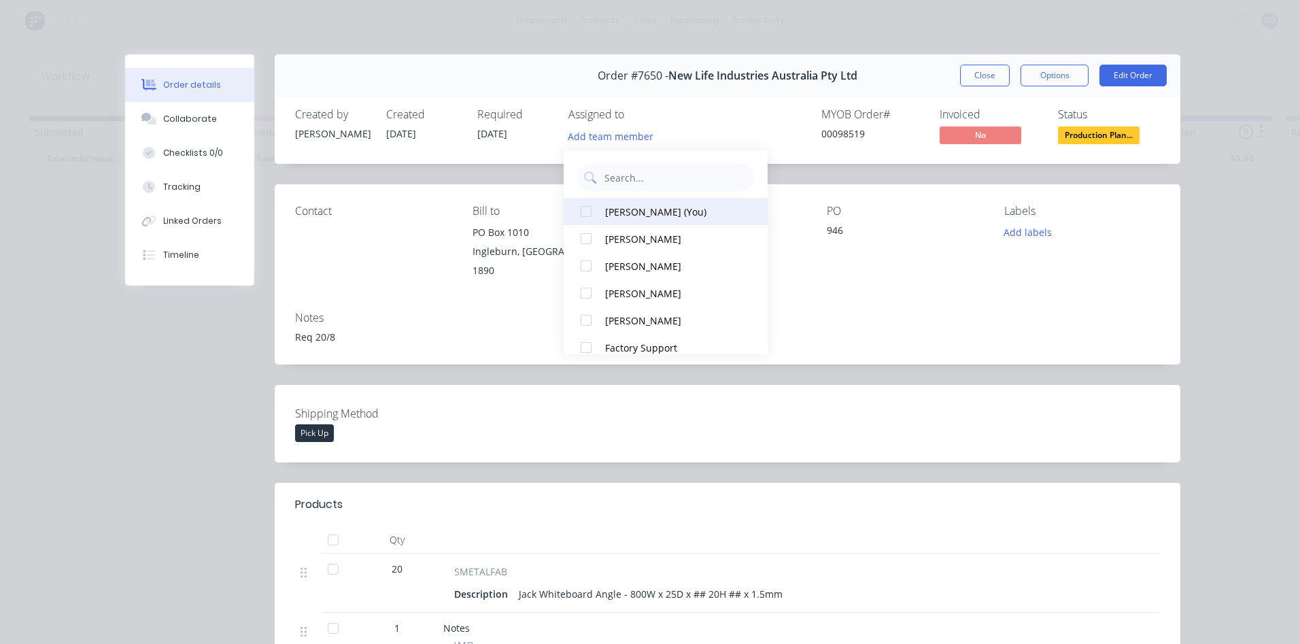
click at [612, 214] on div "[PERSON_NAME] (You)" at bounding box center [673, 212] width 136 height 14
click at [989, 301] on div "Notes Req 20/8" at bounding box center [728, 333] width 906 height 64
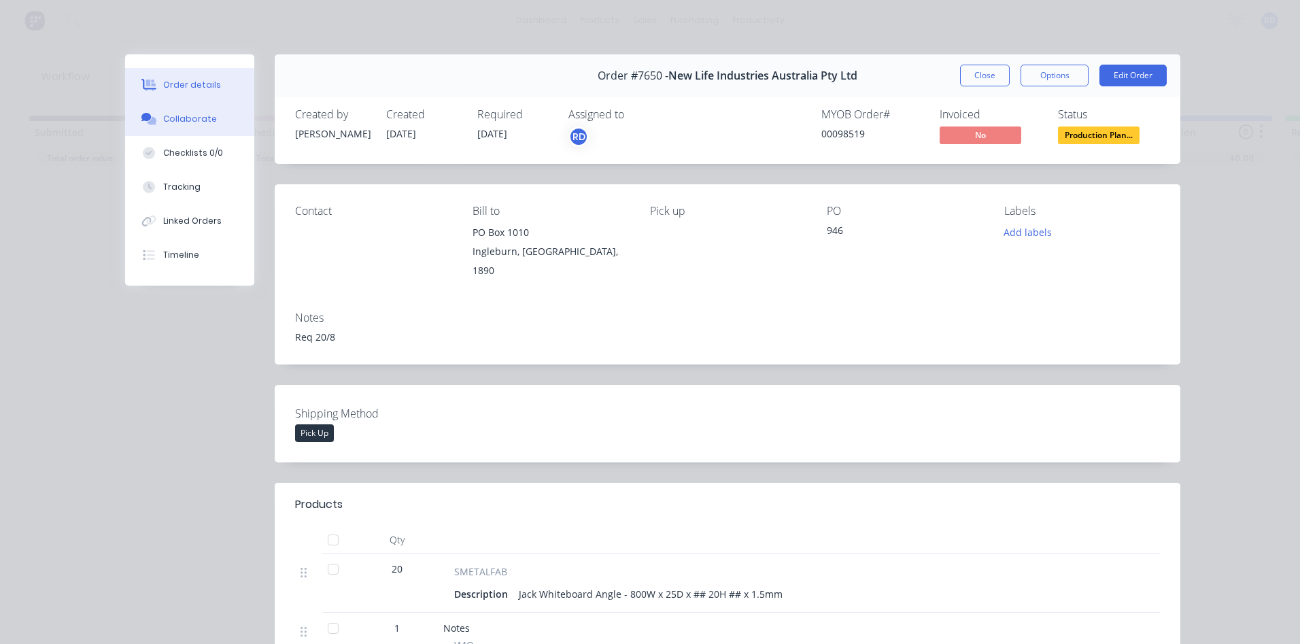
click at [171, 115] on div "Collaborate" at bounding box center [190, 119] width 54 height 12
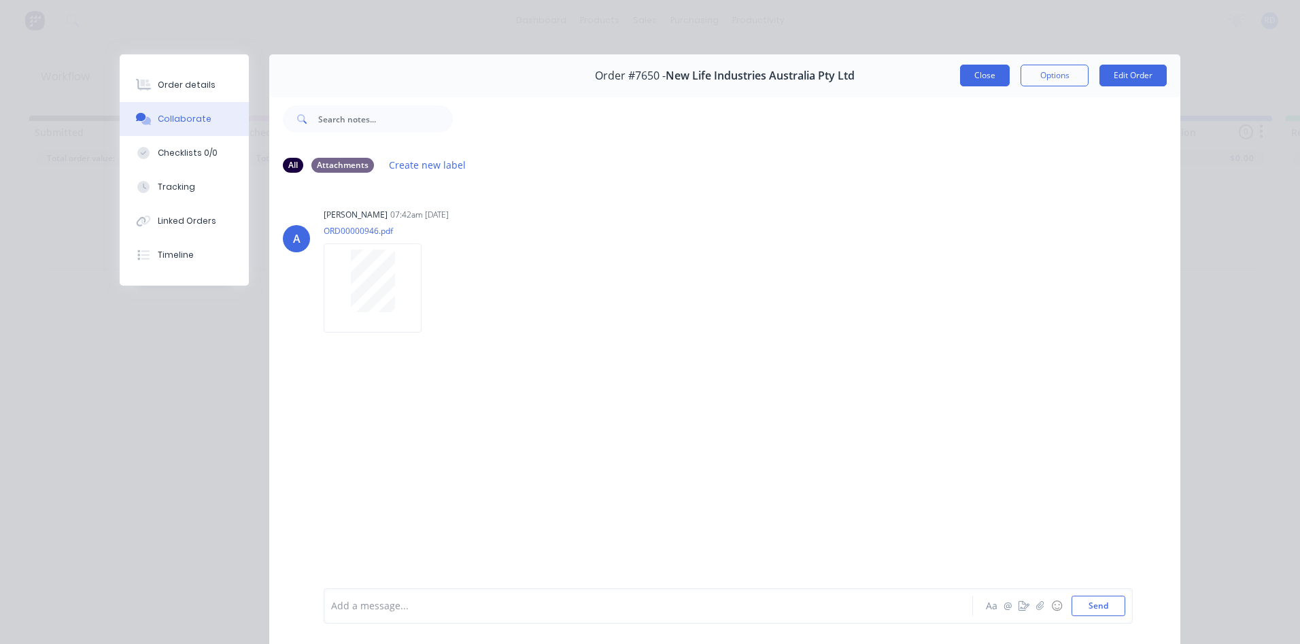
click at [970, 84] on button "Close" at bounding box center [985, 76] width 50 height 22
